Goal: Task Accomplishment & Management: Complete application form

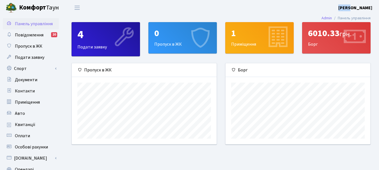
scroll to position [81, 145]
click at [170, 43] on div "0 Пропуск в ЖК" at bounding box center [183, 37] width 68 height 31
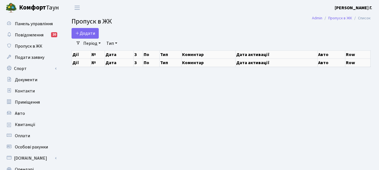
select select "25"
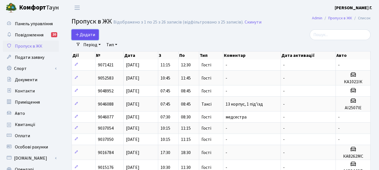
click at [88, 35] on span "Додати" at bounding box center [85, 35] width 20 height 6
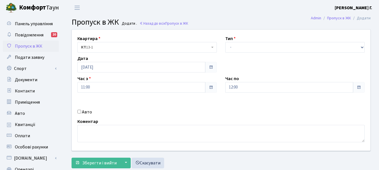
click at [81, 112] on input "Авто" at bounding box center [80, 112] width 4 height 4
checkbox input "true"
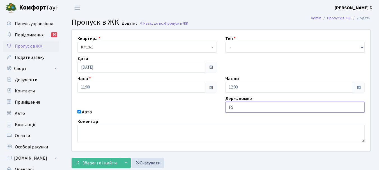
type input "F"
type input "AI0368PB"
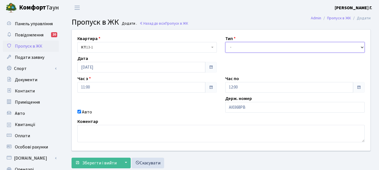
click at [362, 47] on select "- Доставка Таксі Гості Сервіс" at bounding box center [296, 47] width 140 height 11
select select "3"
click at [226, 42] on select "- Доставка Таксі Гості Сервіс" at bounding box center [296, 47] width 140 height 11
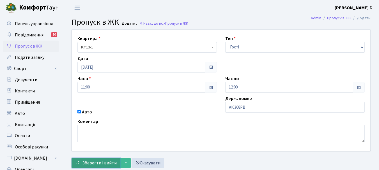
click at [92, 161] on span "Зберегти і вийти" at bounding box center [99, 163] width 35 height 6
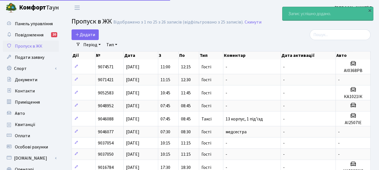
select select "25"
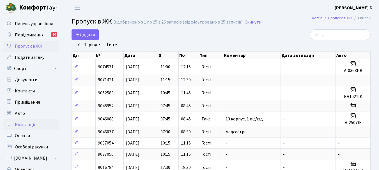
click at [36, 125] on link "Квитанції" at bounding box center [31, 124] width 56 height 11
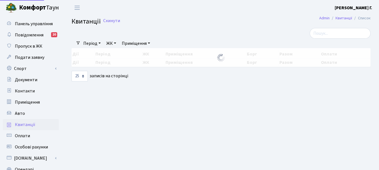
select select "25"
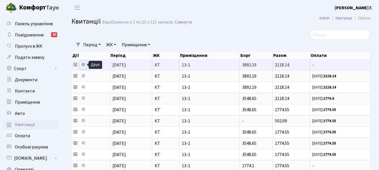
click at [85, 65] on icon at bounding box center [83, 65] width 4 height 4
